Goal: Book appointment/travel/reservation: Book appointment/travel/reservation

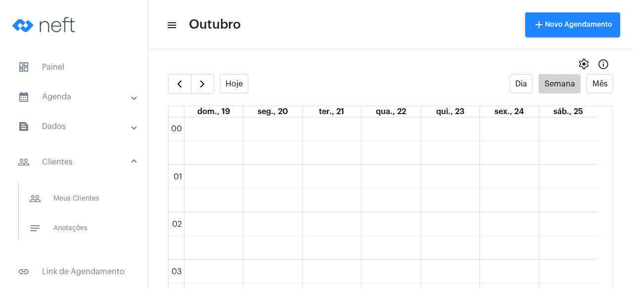
scroll to position [719, 0]
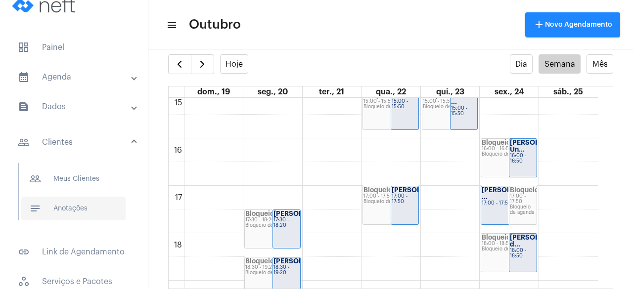
click at [86, 210] on span "notes Anotações" at bounding box center [73, 209] width 104 height 24
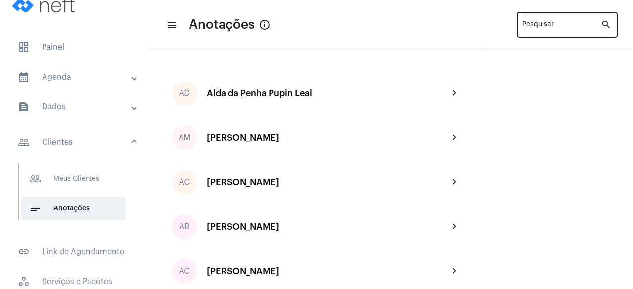
click at [546, 22] on div "Pesquisar" at bounding box center [561, 23] width 79 height 27
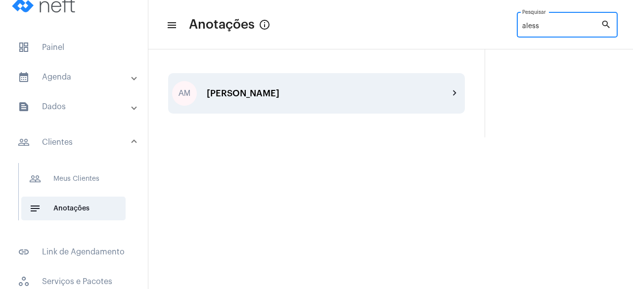
type input "aless"
click at [357, 97] on div "[PERSON_NAME]" at bounding box center [328, 94] width 242 height 10
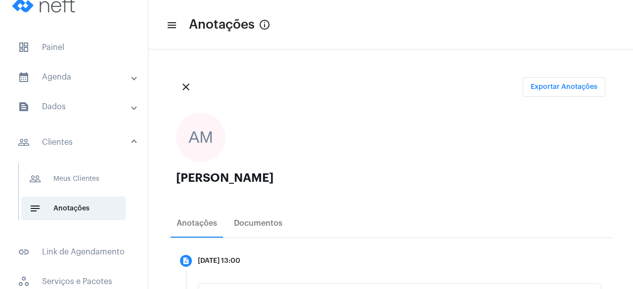
scroll to position [152, 0]
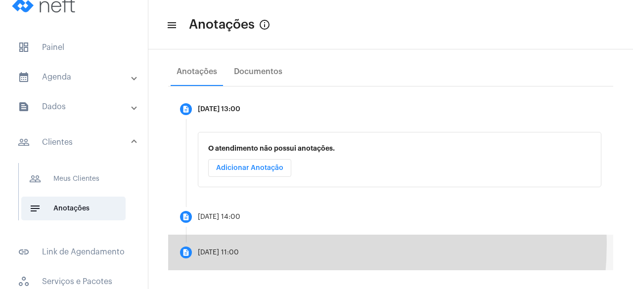
click at [265, 242] on mat-step-header "description [DATE] 11:00" at bounding box center [390, 253] width 445 height 36
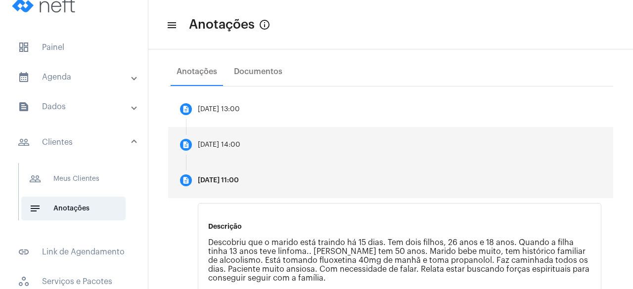
click at [266, 153] on mat-step-header "description [DATE] 14:00" at bounding box center [390, 145] width 445 height 36
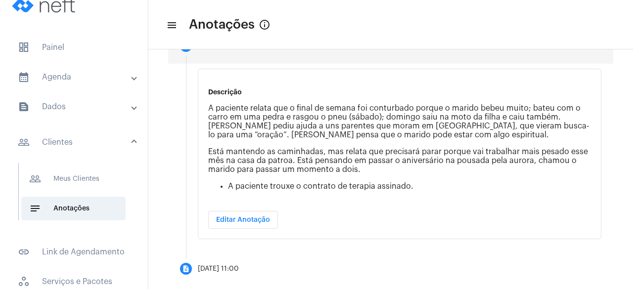
scroll to position [265, 0]
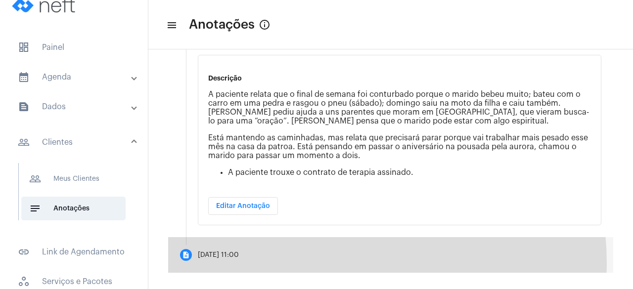
click at [280, 261] on mat-step-header "description [DATE] 11:00" at bounding box center [390, 255] width 445 height 36
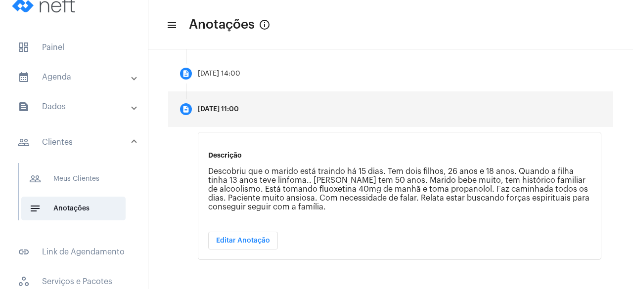
scroll to position [124, 0]
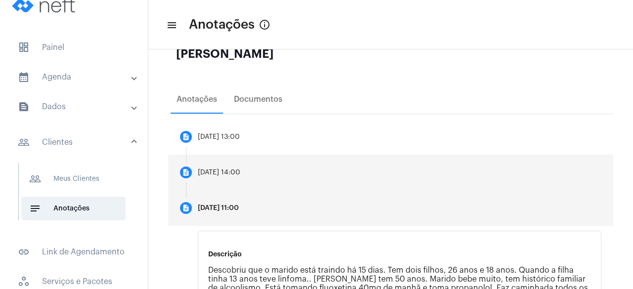
click at [318, 181] on mat-step-header "description [DATE] 14:00" at bounding box center [390, 173] width 445 height 36
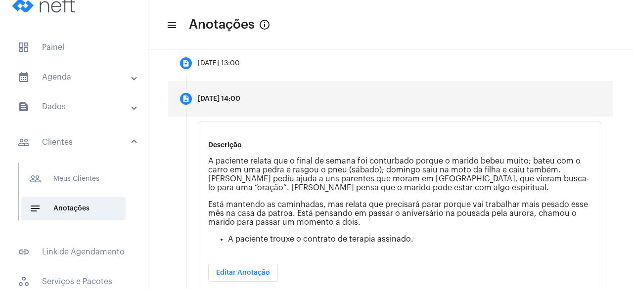
scroll to position [99, 0]
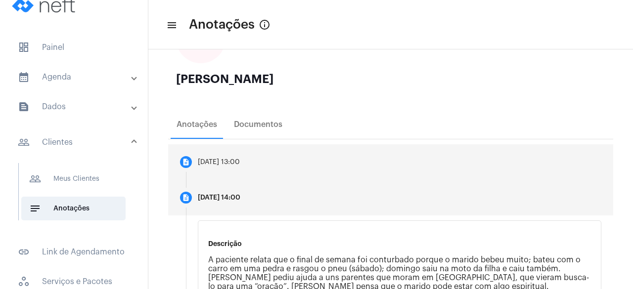
click at [240, 160] on div "[DATE] 13:00" at bounding box center [219, 162] width 42 height 7
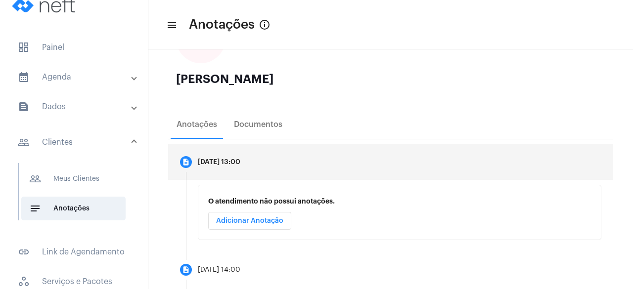
click at [255, 219] on span "Adicionar Anotação" at bounding box center [249, 221] width 67 height 7
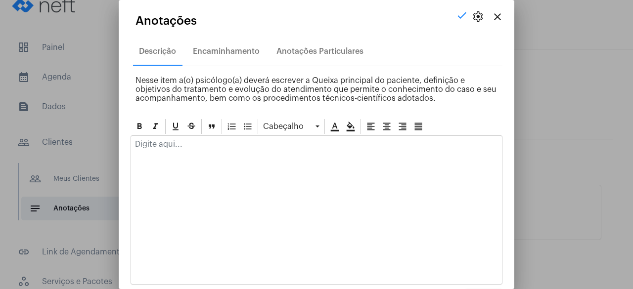
click at [253, 153] on div at bounding box center [316, 147] width 371 height 22
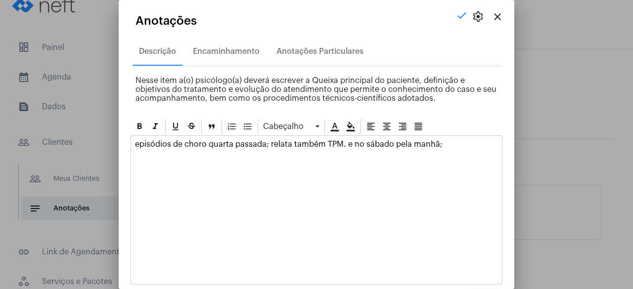
scroll to position [34, 0]
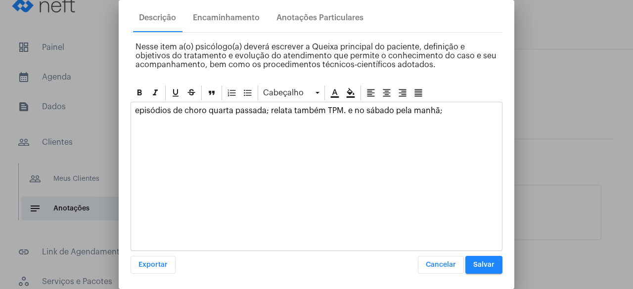
click at [481, 268] on button "Salvar" at bounding box center [483, 265] width 37 height 18
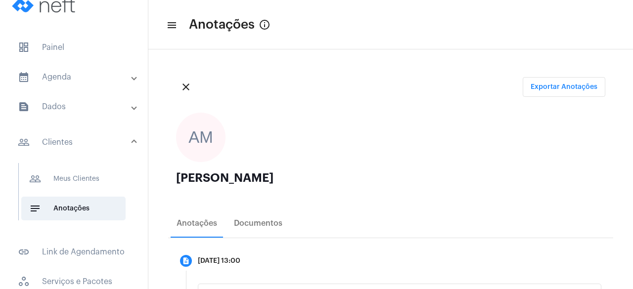
click at [110, 80] on mat-panel-title "calendar_month_outlined Agenda" at bounding box center [75, 77] width 114 height 12
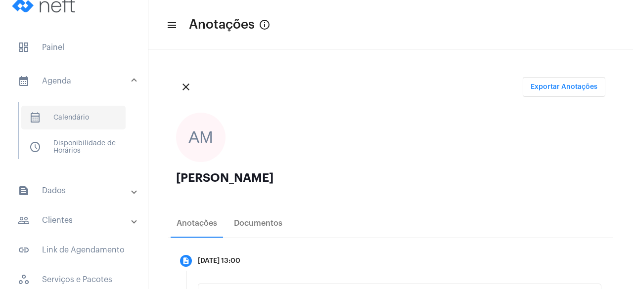
click at [94, 112] on span "calendar_month_outlined Calendário" at bounding box center [73, 118] width 104 height 24
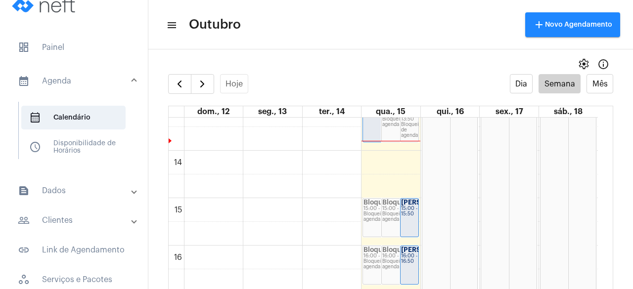
scroll to position [582, 0]
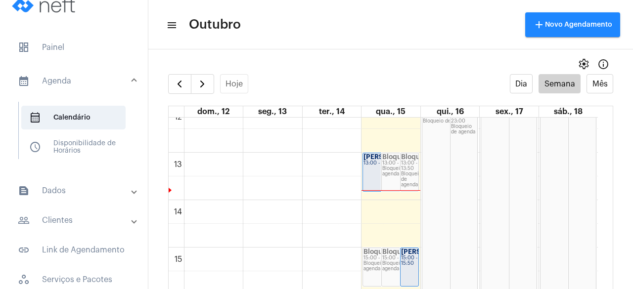
click at [328, 72] on div "settings info_outlined" at bounding box center [390, 64] width 485 height 20
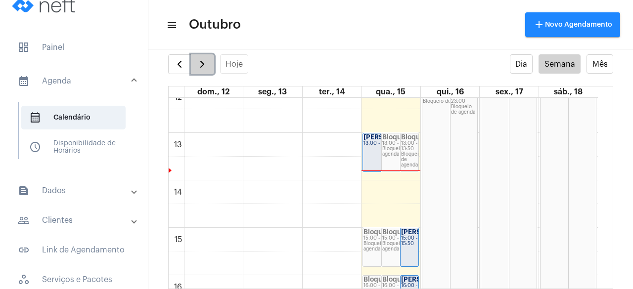
click at [204, 70] on button "button" at bounding box center [202, 64] width 23 height 20
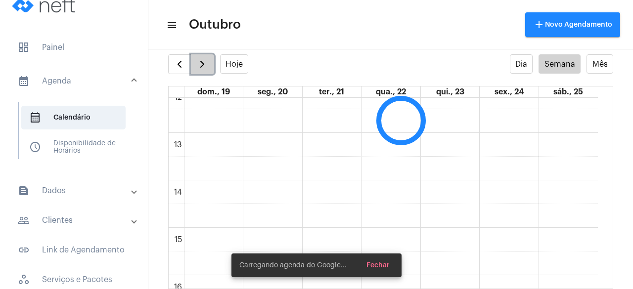
scroll to position [286, 0]
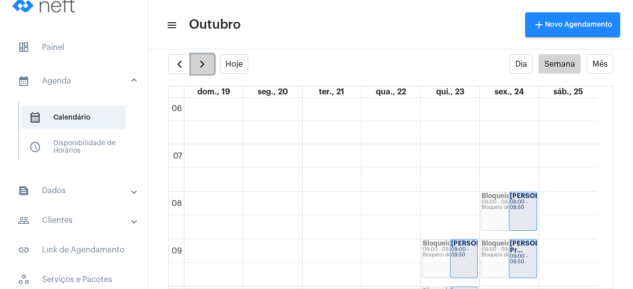
click at [204, 70] on button "button" at bounding box center [202, 64] width 23 height 20
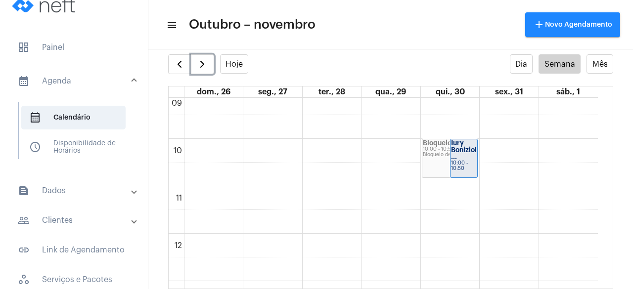
scroll to position [483, 0]
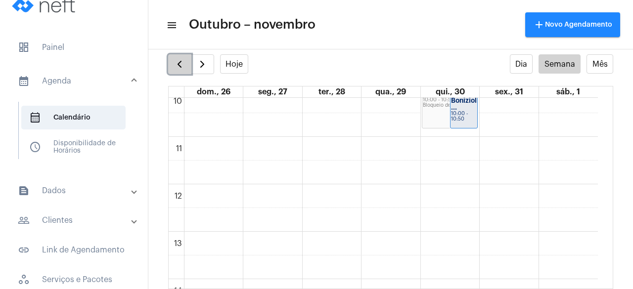
click at [182, 65] on span "button" at bounding box center [180, 64] width 12 height 12
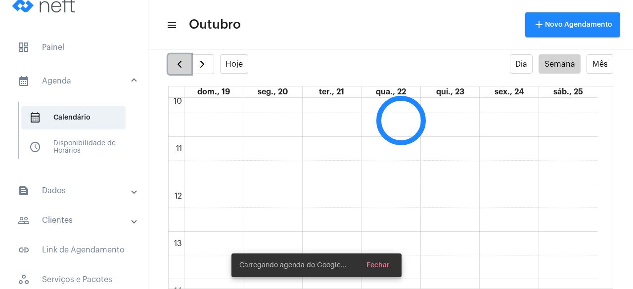
scroll to position [286, 0]
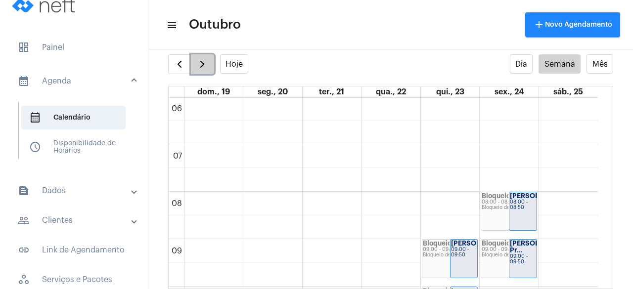
click at [205, 62] on span "button" at bounding box center [202, 64] width 12 height 12
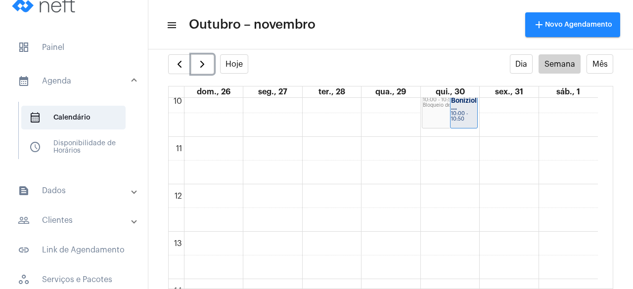
scroll to position [533, 0]
click at [384, 193] on div "00 01 02 03 04 05 06 07 08 09 10 11 12 13 14 15 16 17 18 19 20 21 22 23 Bloquei…" at bounding box center [383, 135] width 429 height 1140
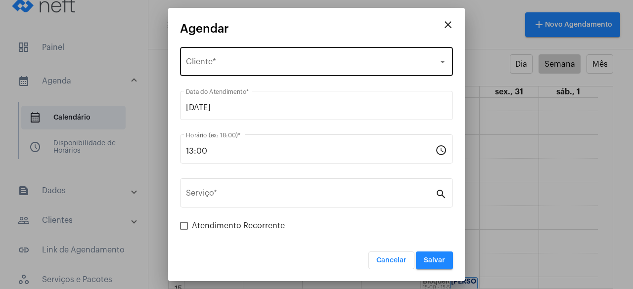
click at [307, 61] on div "Selecione o Cliente" at bounding box center [312, 63] width 252 height 9
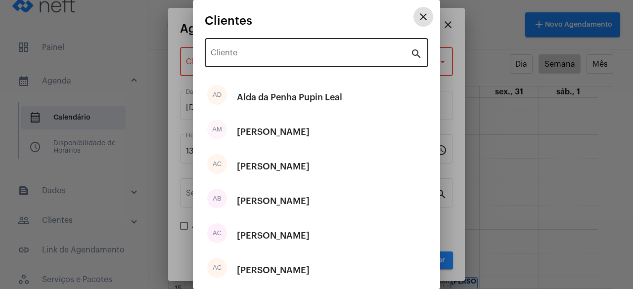
click at [292, 55] on input "Cliente" at bounding box center [311, 54] width 200 height 9
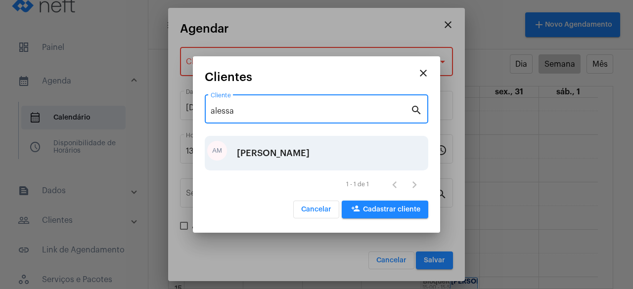
type input "alessa"
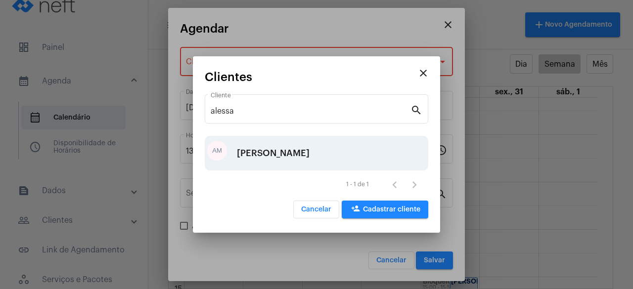
click at [285, 143] on div "[PERSON_NAME]" at bounding box center [273, 153] width 73 height 30
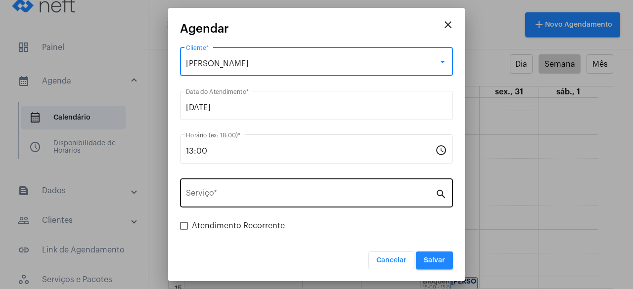
click at [260, 189] on div "Serviço *" at bounding box center [310, 192] width 249 height 31
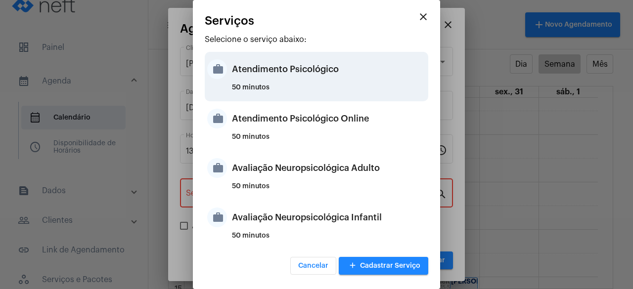
click at [300, 83] on div "Atendimento Psicológico" at bounding box center [329, 69] width 194 height 30
type input "Atendimento Psicológico"
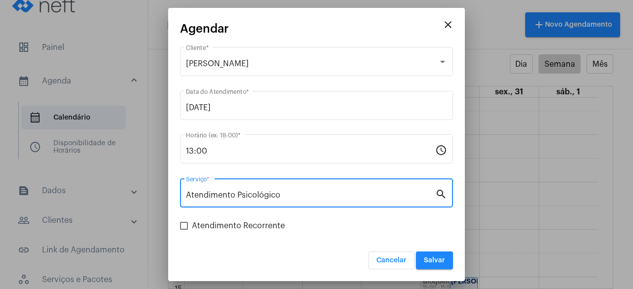
click at [294, 251] on div "Cancelar Salvar" at bounding box center [316, 254] width 273 height 30
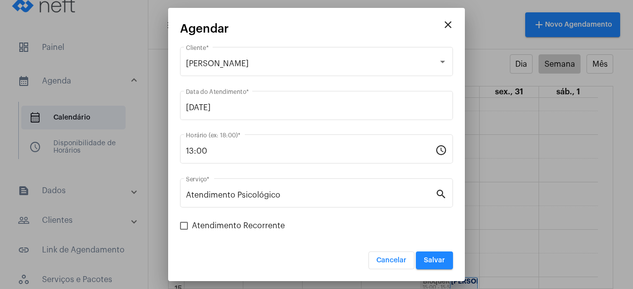
click at [434, 255] on button "Salvar" at bounding box center [434, 261] width 37 height 18
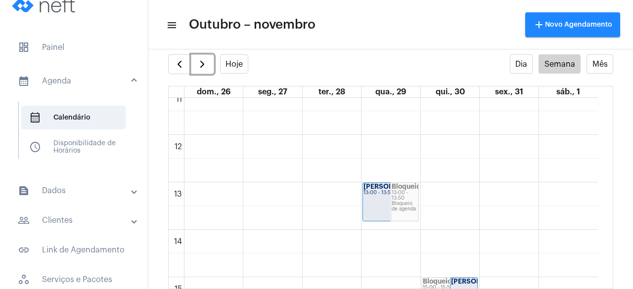
click at [404, 199] on div "13:00 - 13:50" at bounding box center [405, 195] width 26 height 11
click at [384, 190] on div "[PERSON_NAME]..." at bounding box center [391, 187] width 54 height 7
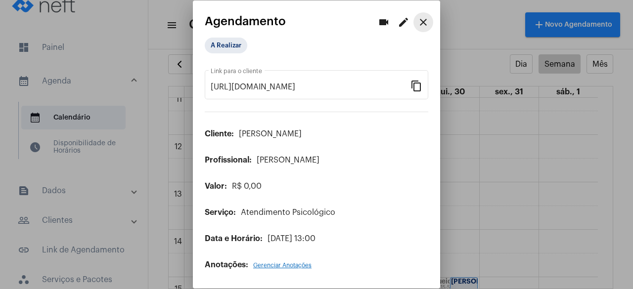
click at [428, 20] on mat-icon "close" at bounding box center [423, 22] width 12 height 12
